Goal: Check status: Check status

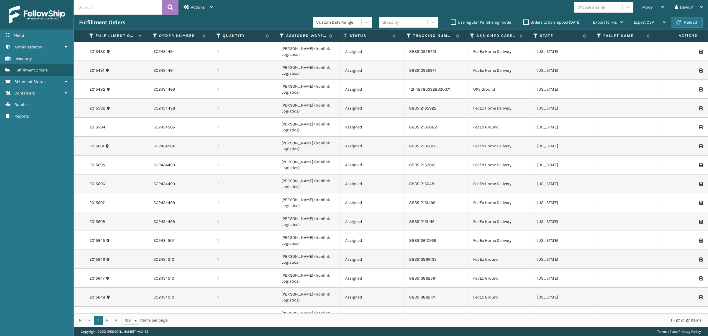
click at [526, 21] on label "Orders to be shipped [DATE]" at bounding box center [551, 22] width 57 height 5
click at [523, 21] on input "Orders to be shipped [DATE]" at bounding box center [523, 21] width 0 height 4
click at [526, 21] on label "Orders to be shipped [DATE]" at bounding box center [551, 22] width 57 height 5
click at [523, 21] on input "Orders to be shipped [DATE]" at bounding box center [523, 21] width 0 height 4
click at [526, 21] on label "Orders to be shipped [DATE]" at bounding box center [551, 22] width 57 height 5
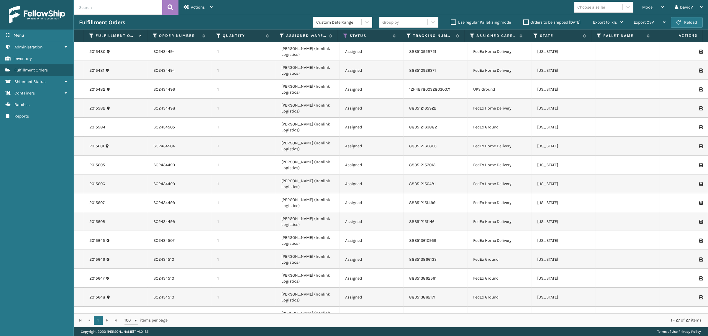
click at [523, 21] on input "Orders to be shipped [DATE]" at bounding box center [523, 21] width 0 height 4
click at [526, 21] on label "Orders to be shipped [DATE]" at bounding box center [551, 22] width 57 height 5
click at [523, 21] on input "Orders to be shipped [DATE]" at bounding box center [523, 21] width 0 height 4
click at [526, 21] on label "Orders to be shipped [DATE]" at bounding box center [551, 22] width 57 height 5
click at [523, 21] on input "Orders to be shipped [DATE]" at bounding box center [523, 21] width 0 height 4
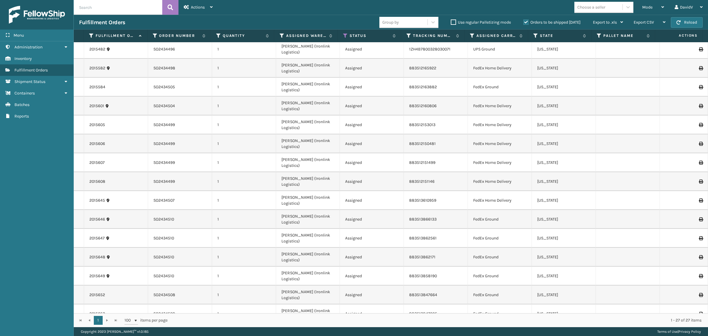
scroll to position [80, 0]
